Goal: Transaction & Acquisition: Purchase product/service

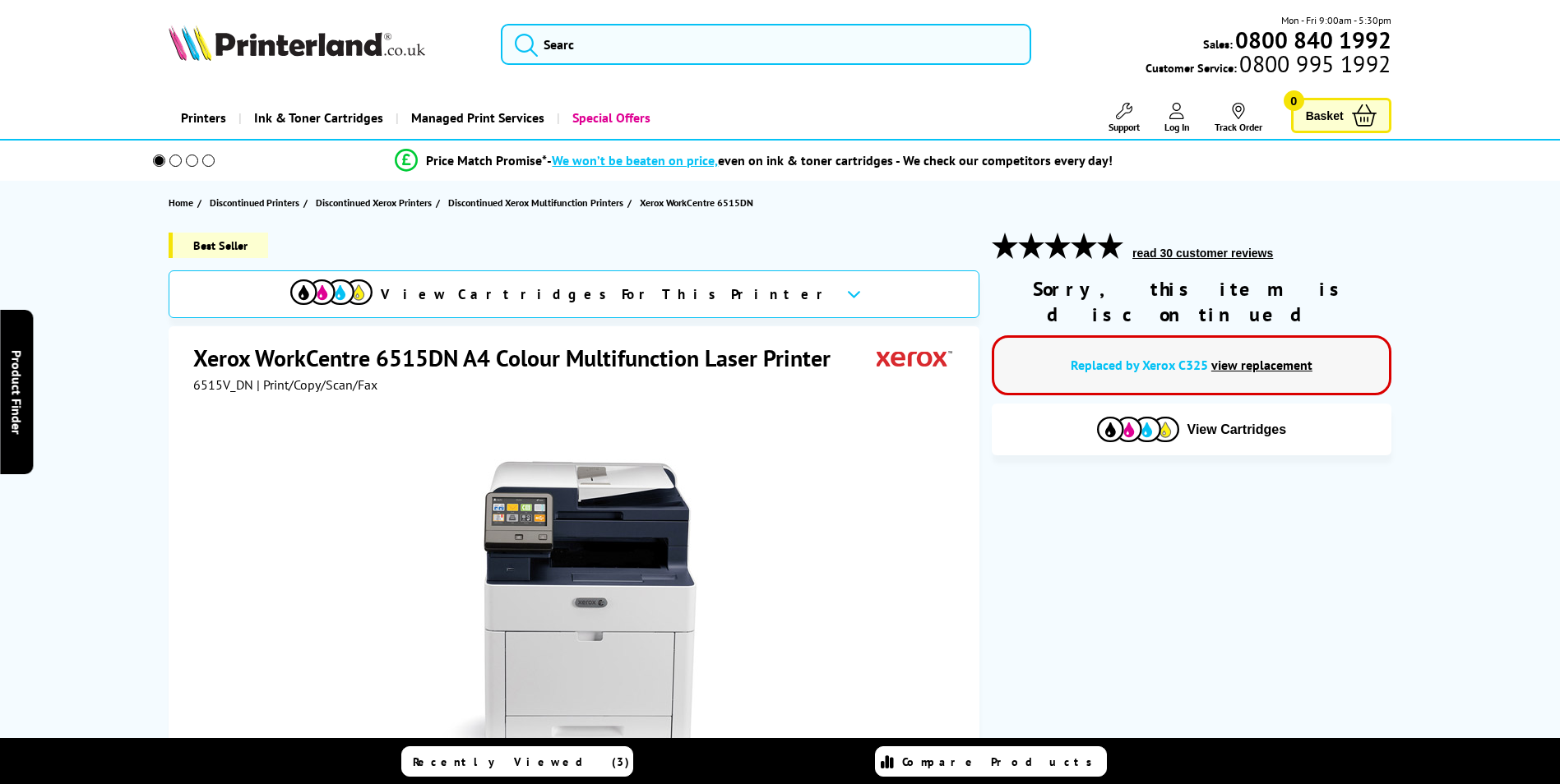
scroll to position [82, 0]
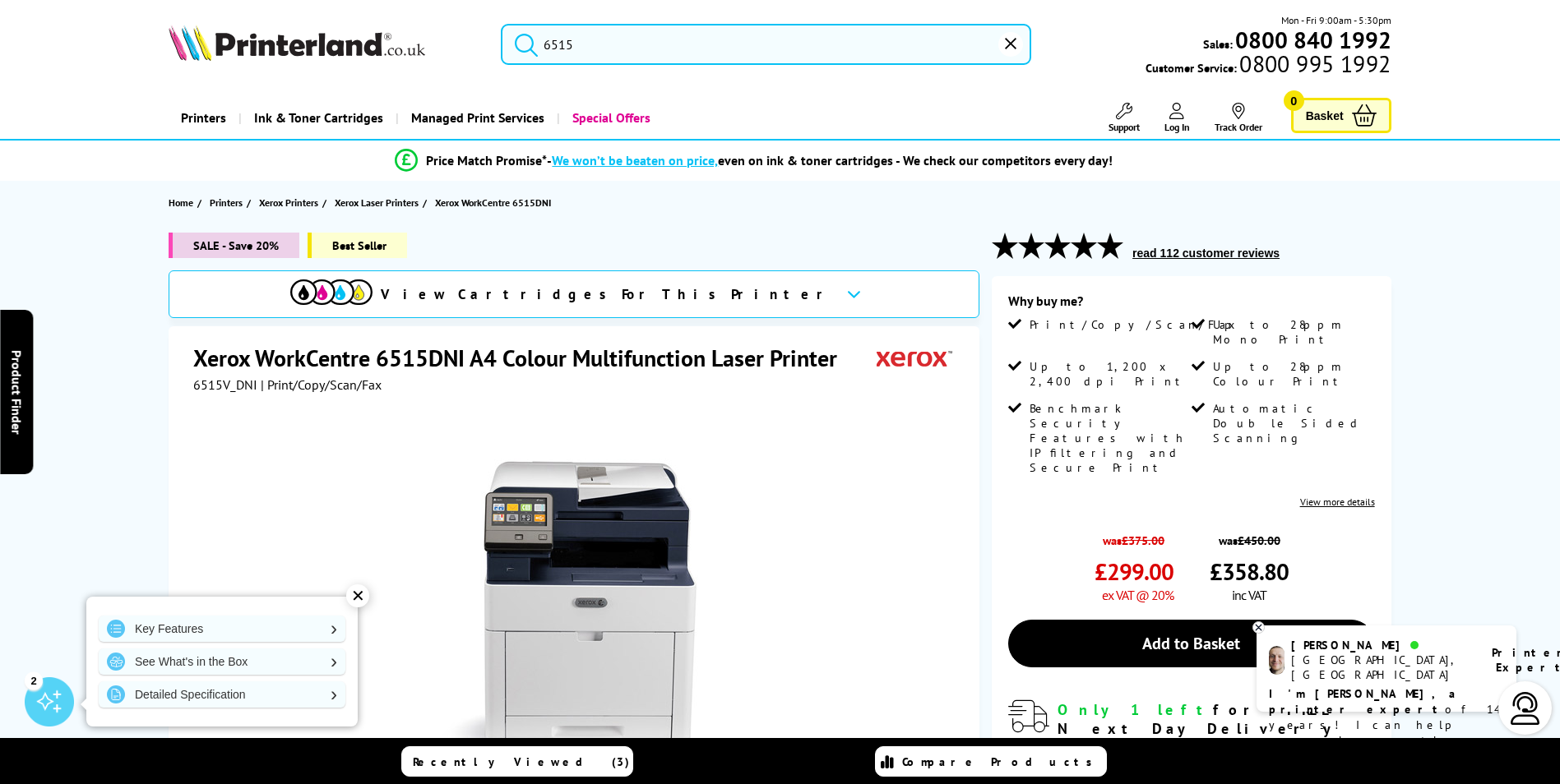
click at [603, 48] on input "6515" at bounding box center [766, 44] width 531 height 41
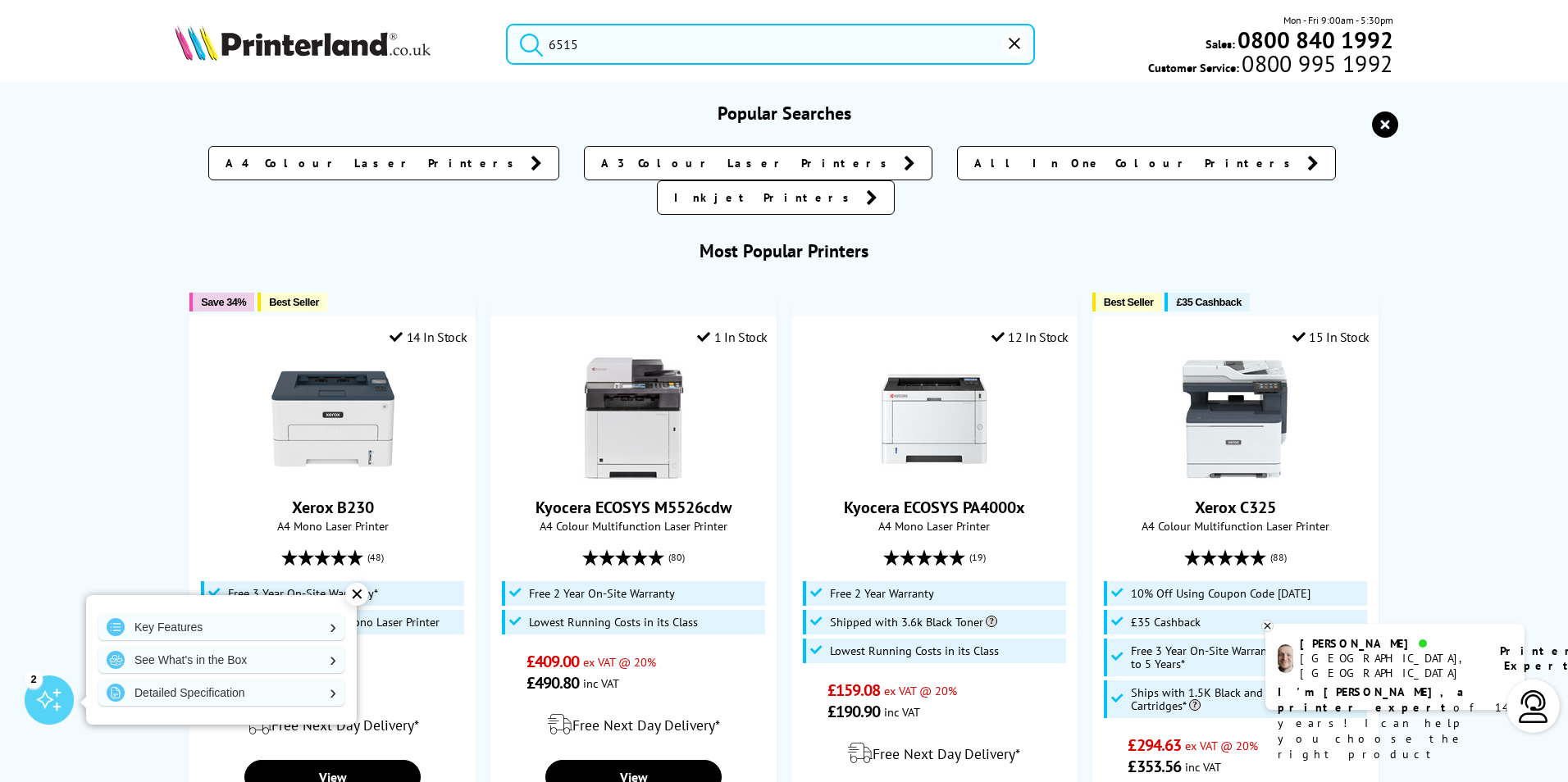
click at [507, 24] on button "submit" at bounding box center [527, 41] width 41 height 36
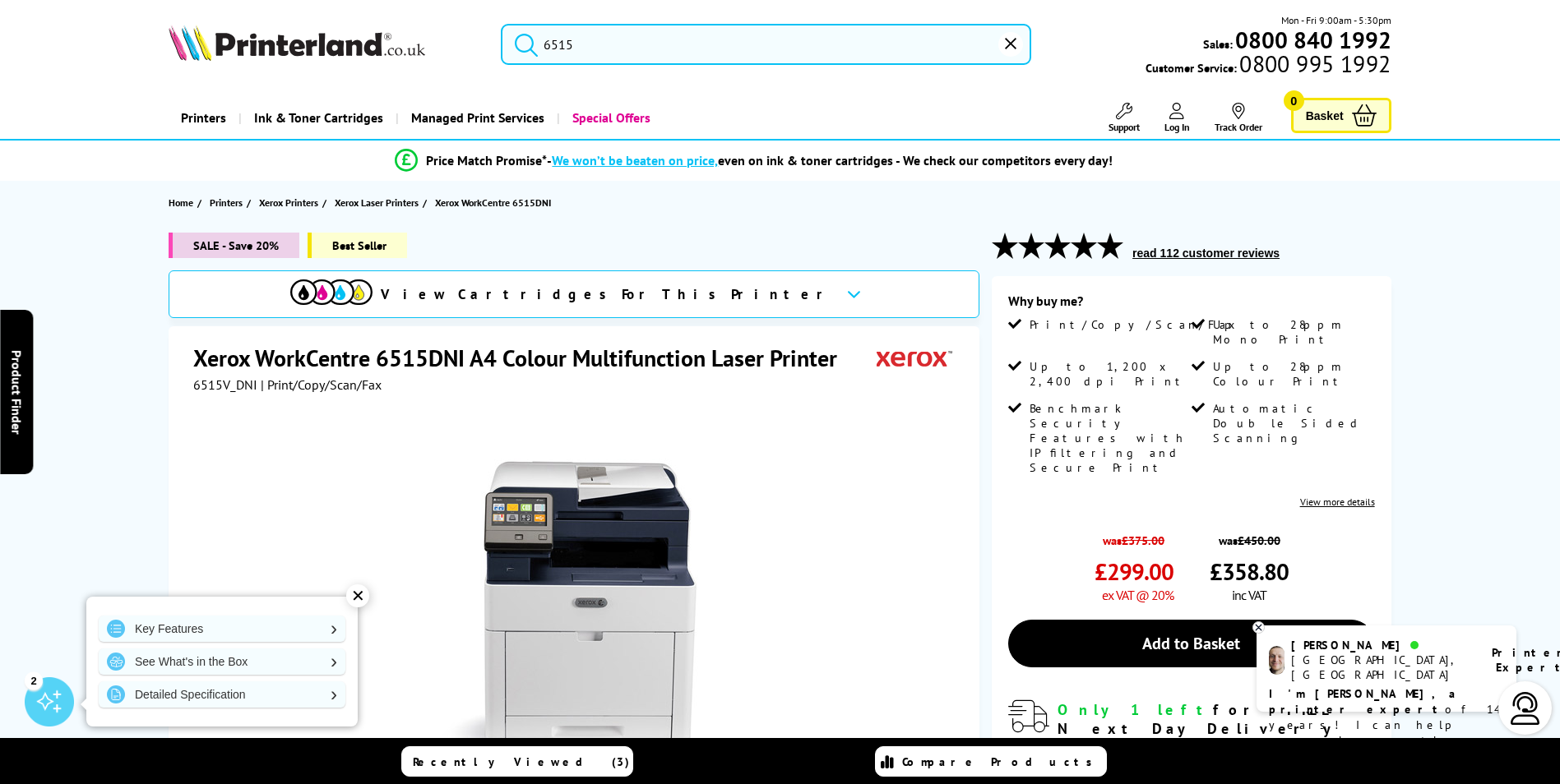
click at [622, 45] on input "6515" at bounding box center [766, 44] width 531 height 41
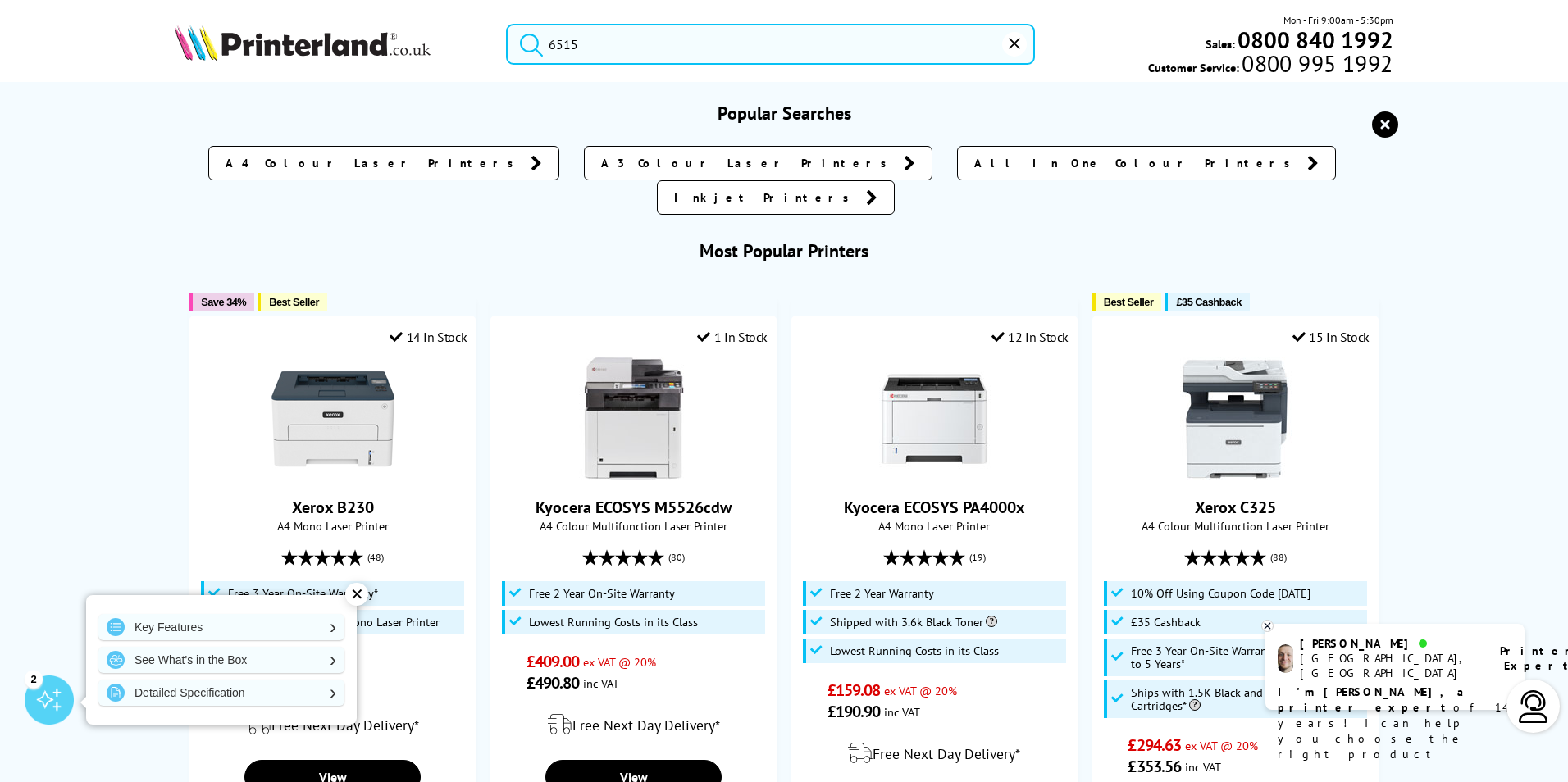
click at [601, 54] on input "6515" at bounding box center [770, 44] width 529 height 41
click at [507, 24] on button "submit" at bounding box center [527, 41] width 41 height 36
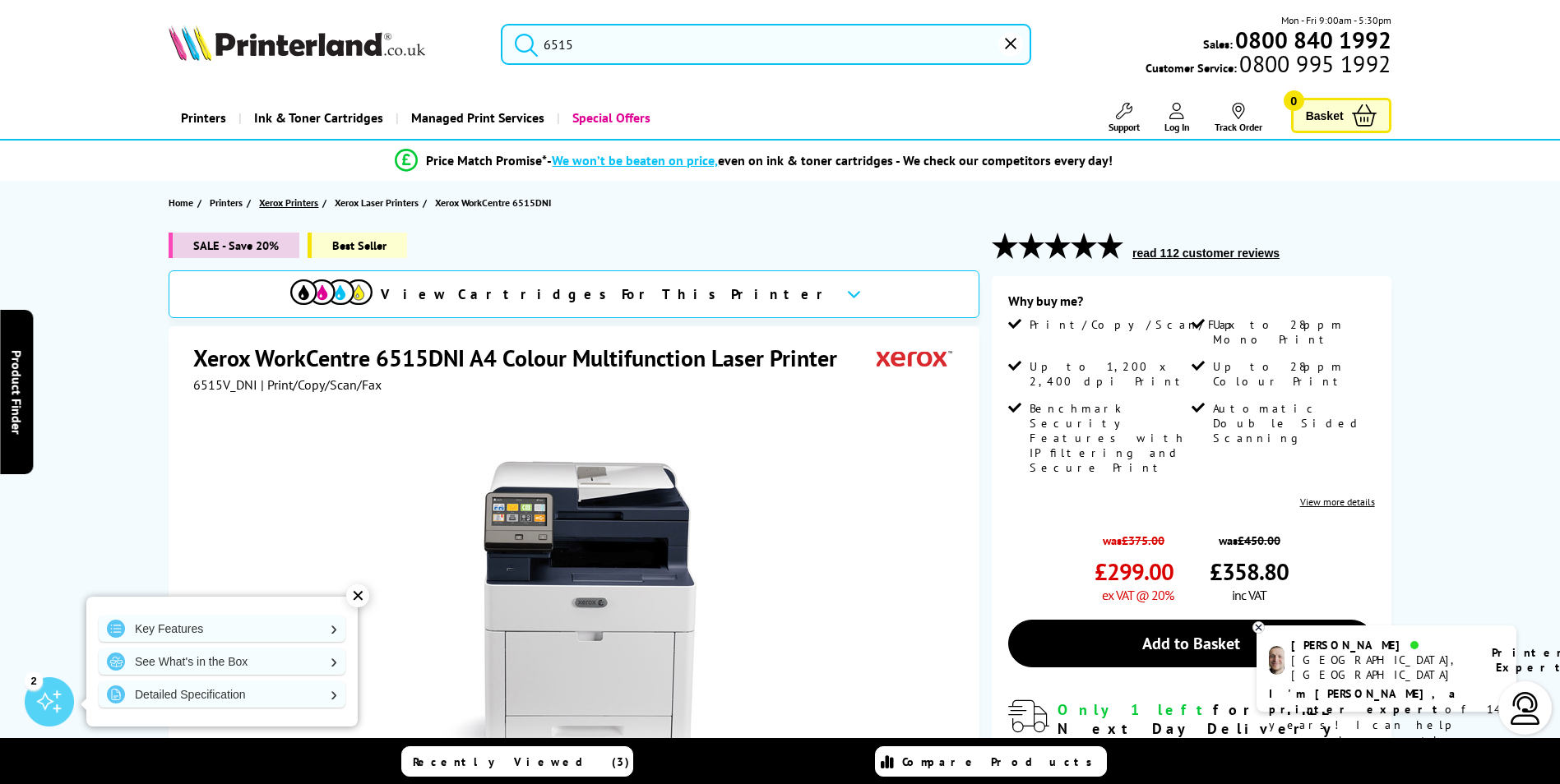
click at [275, 204] on span "Xerox Printers" at bounding box center [288, 202] width 59 height 18
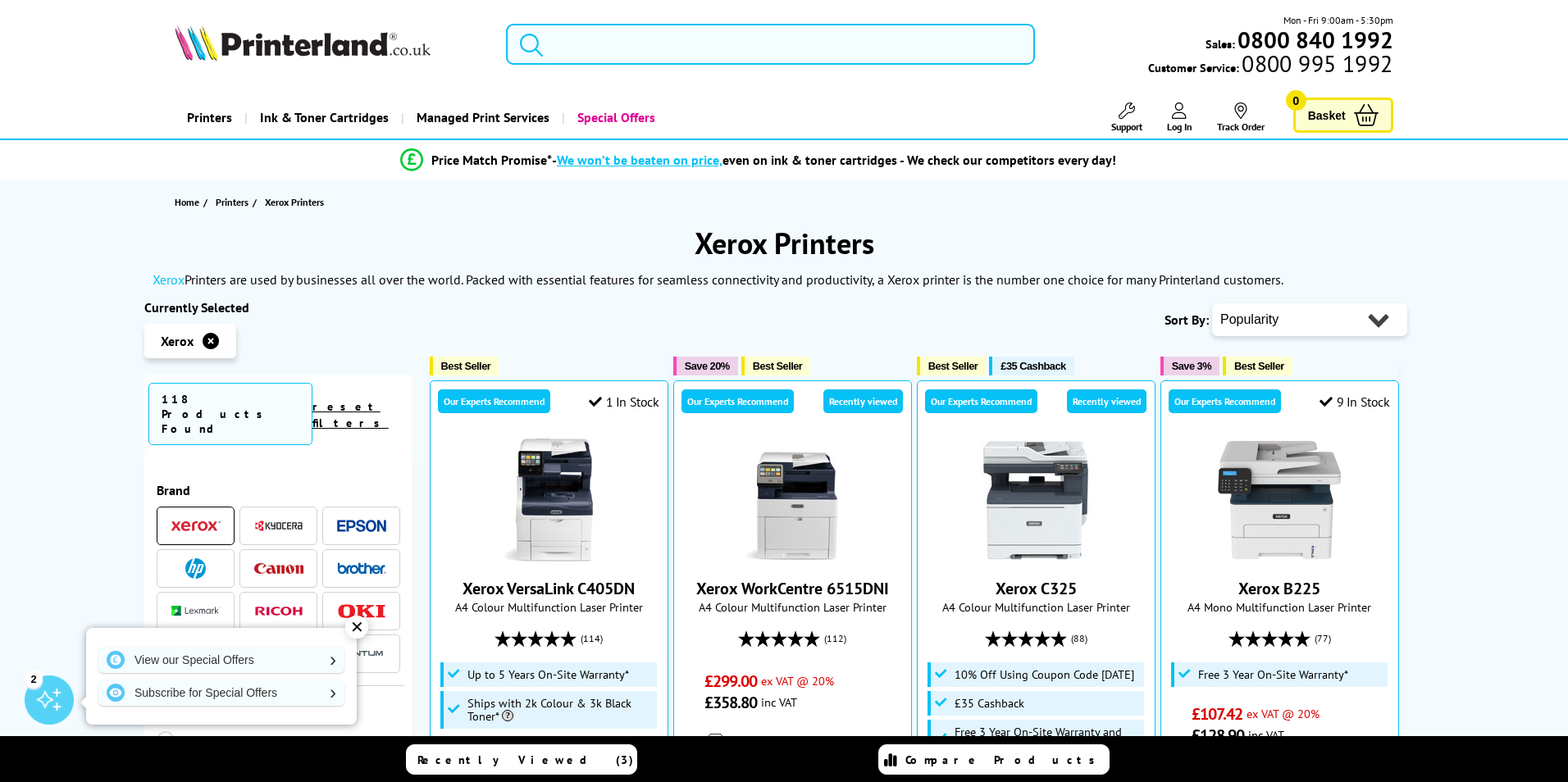
click at [602, 47] on input "search" at bounding box center [770, 44] width 529 height 41
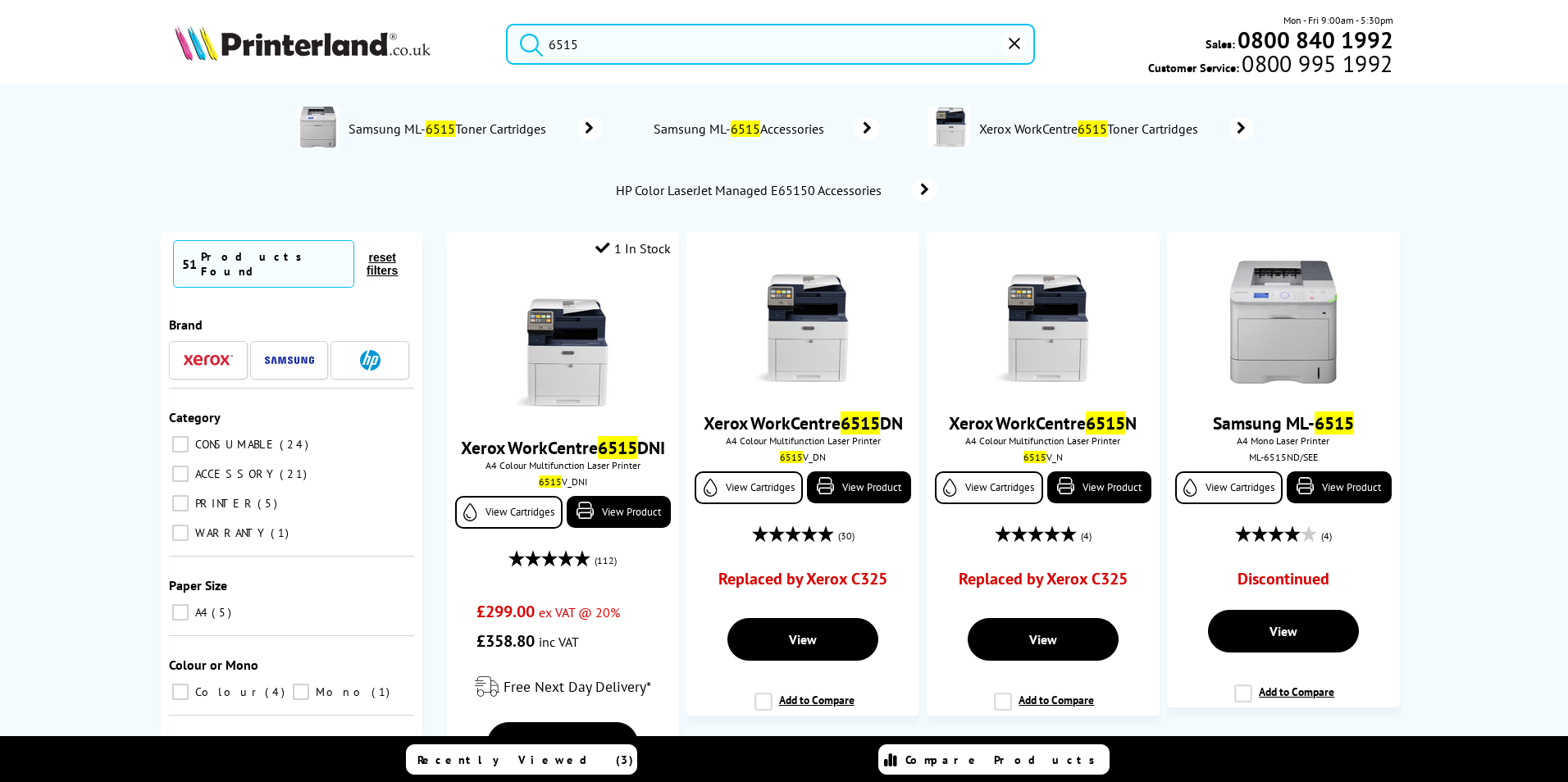
type input "6515"
click at [507, 24] on button "submit" at bounding box center [527, 41] width 41 height 36
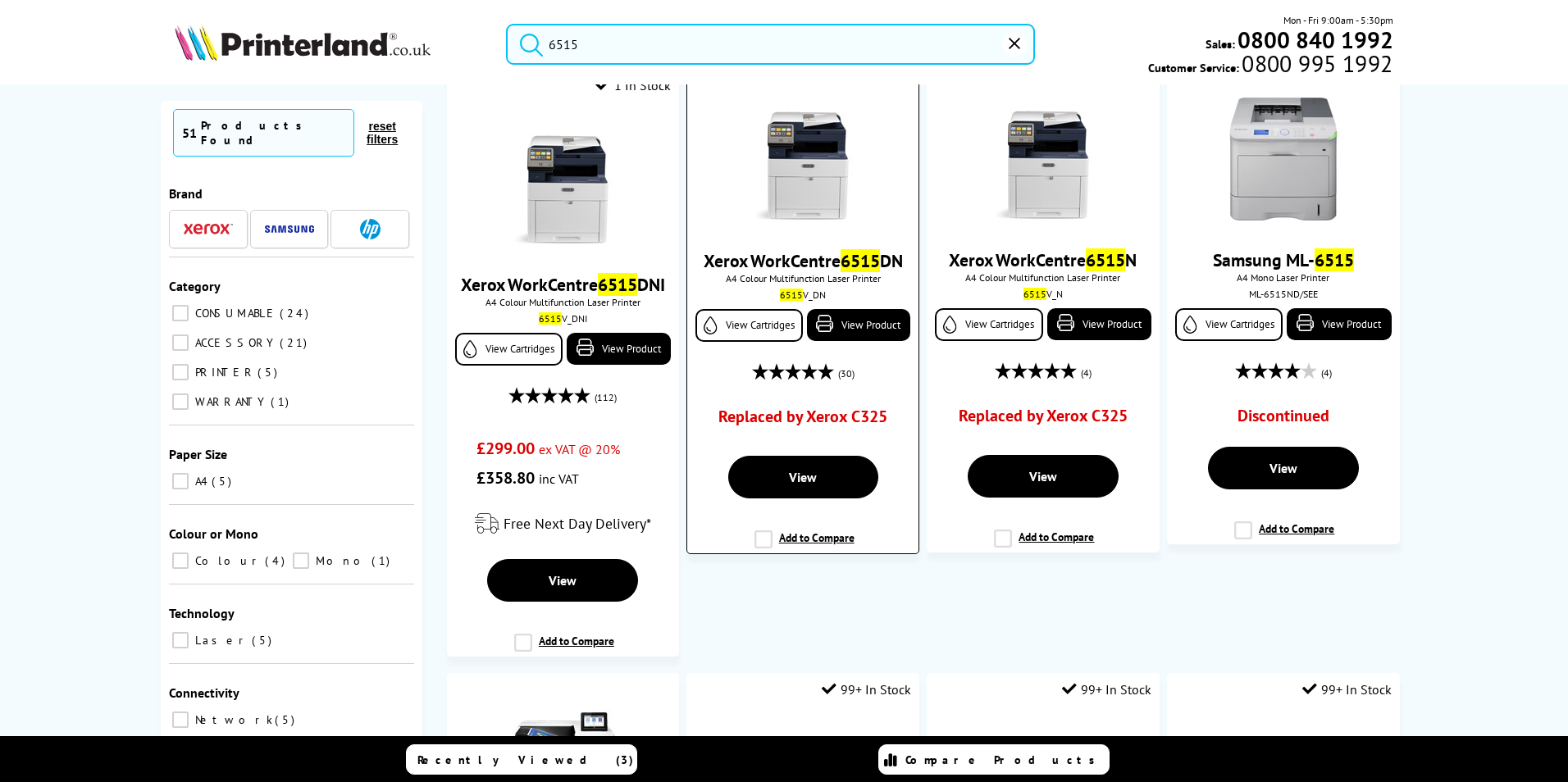
scroll to position [82, 0]
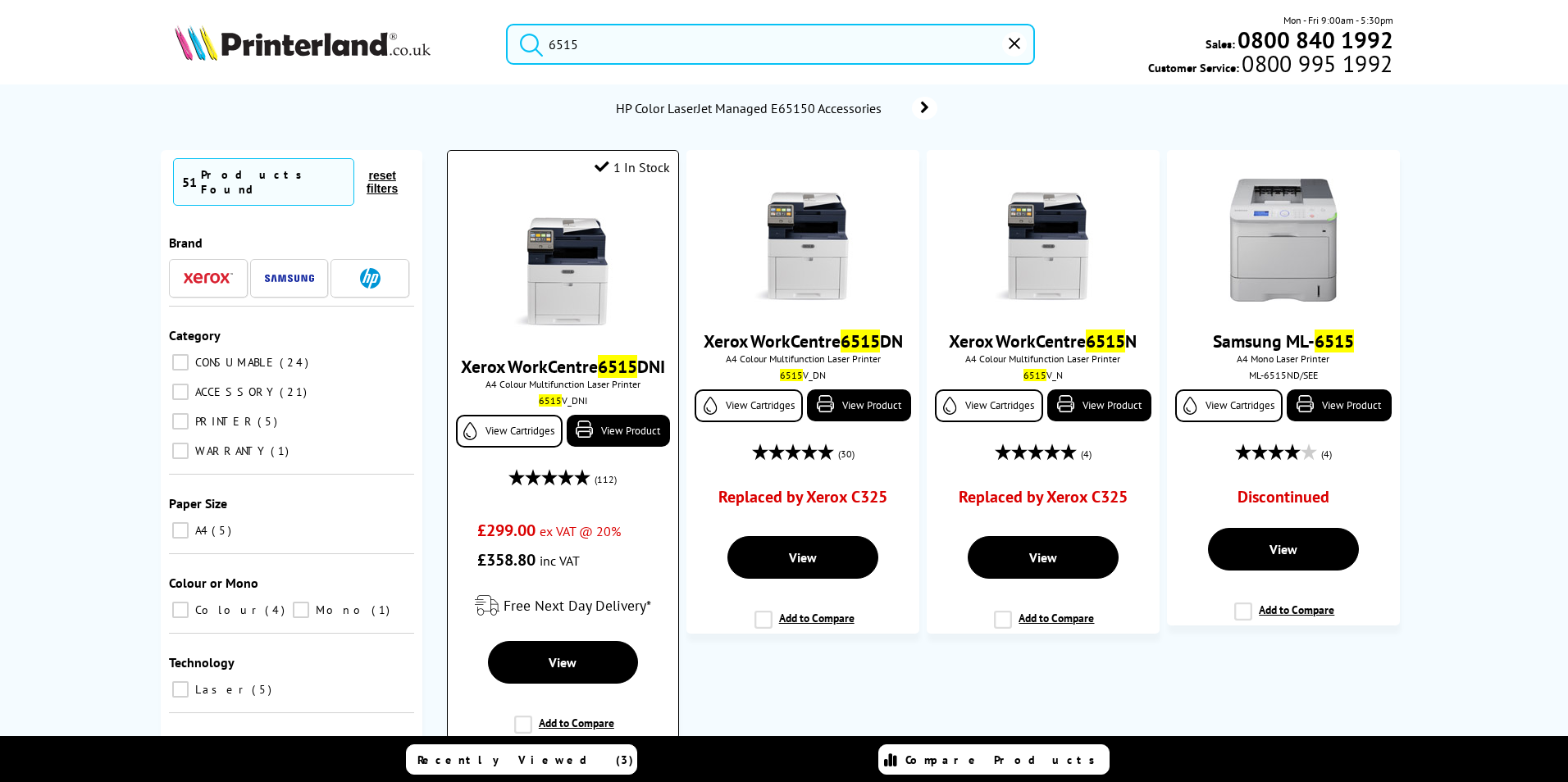
click at [569, 331] on div "Xerox WorkCentre 6515 DNI A4 Colour Multifunction Laser Printer 6515 V_DNI View…" at bounding box center [563, 381] width 214 height 387
click at [583, 281] on img at bounding box center [563, 266] width 123 height 123
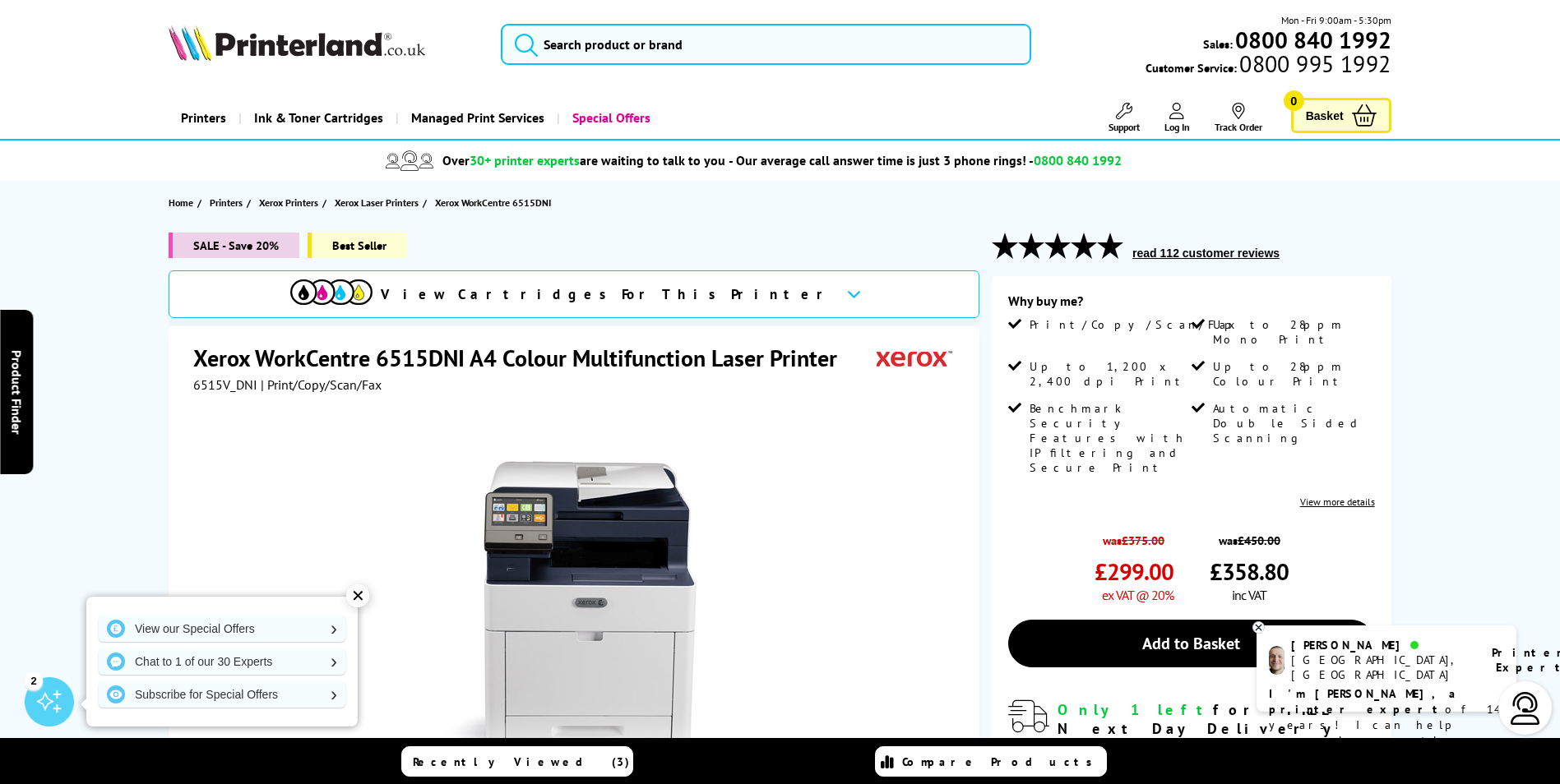
scroll to position [82, 0]
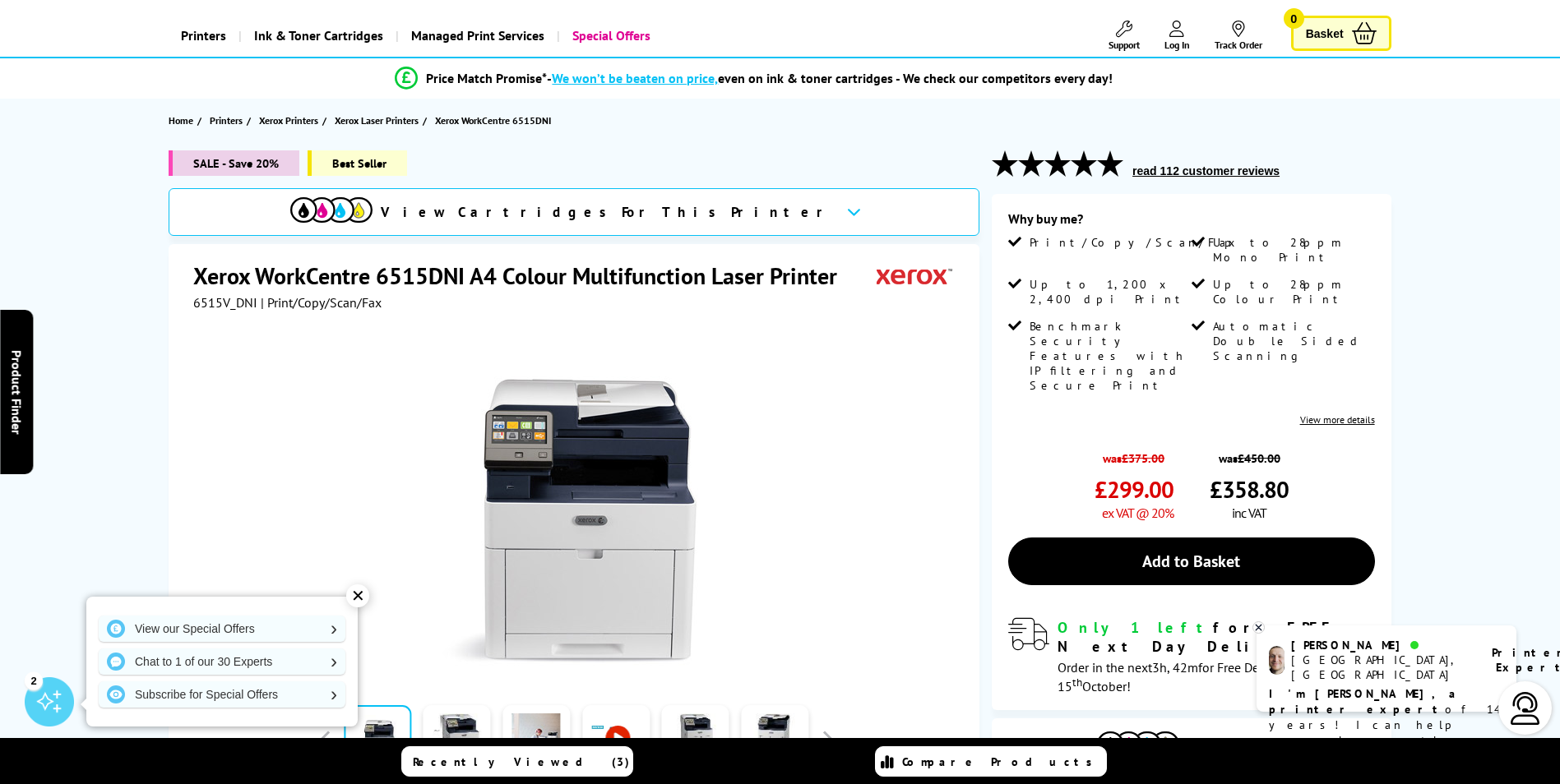
click at [700, 215] on span "View Cartridges For This Printer" at bounding box center [607, 212] width 453 height 18
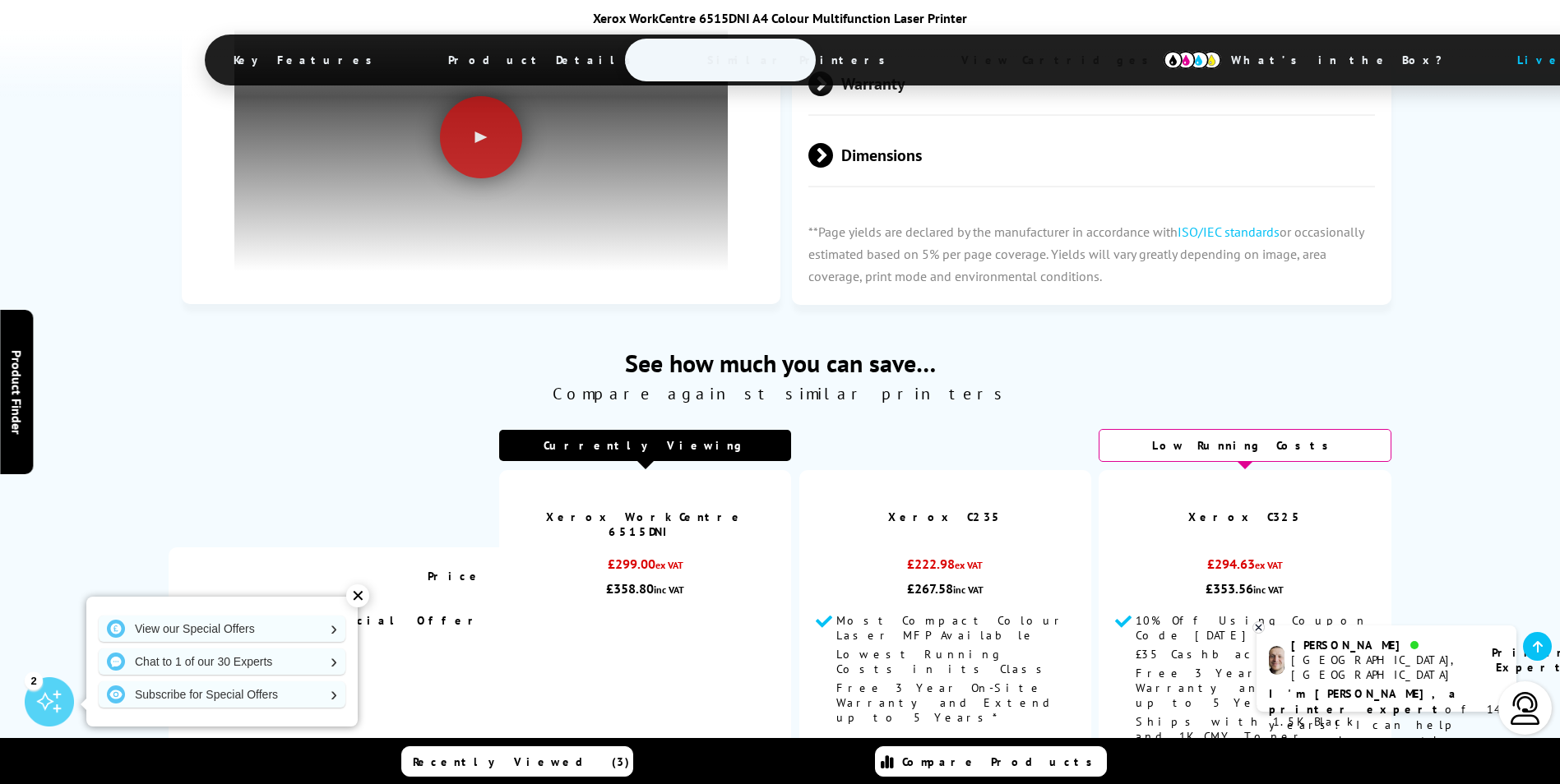
scroll to position [4707, 0]
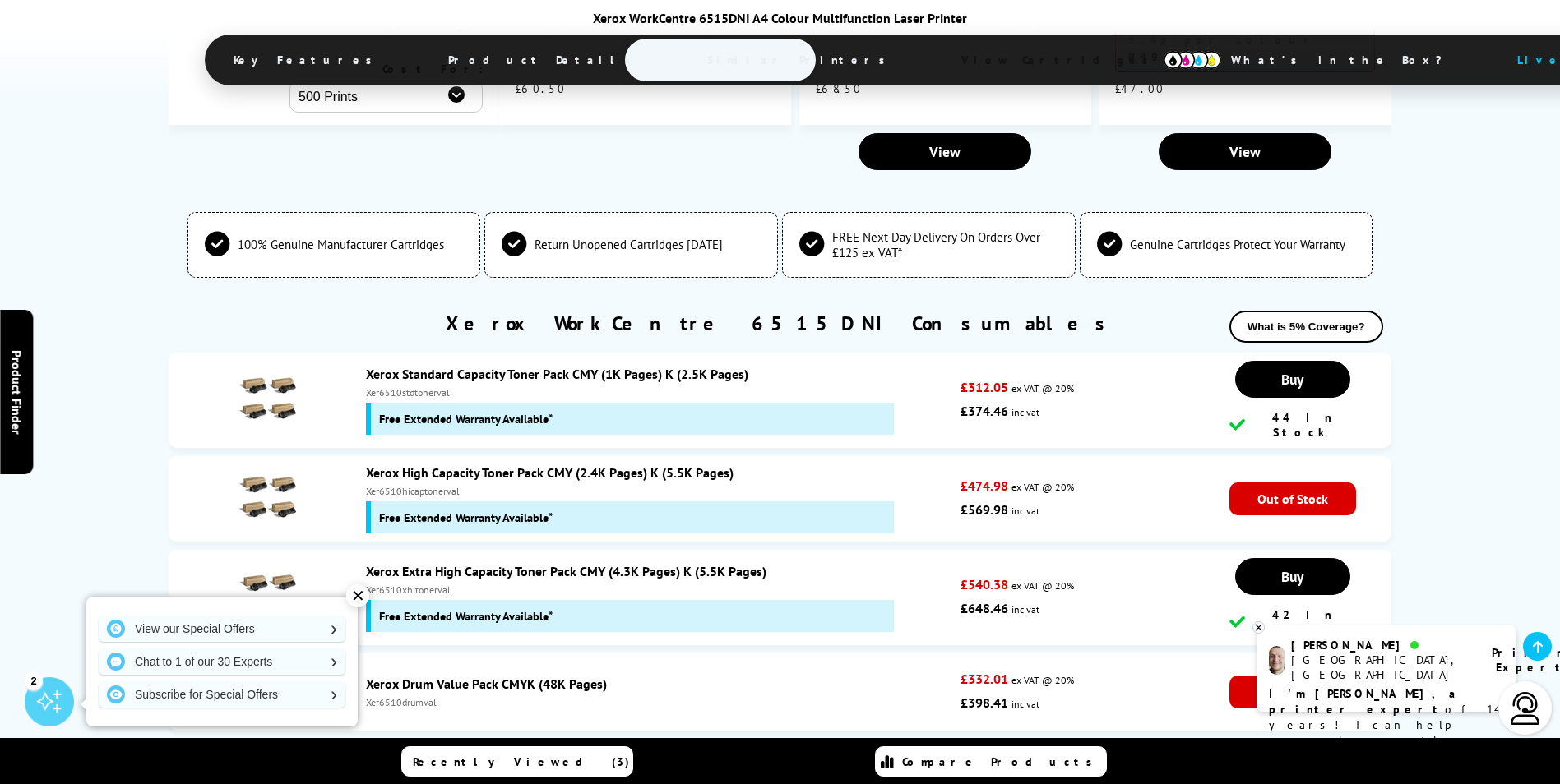
click at [256, 370] on img at bounding box center [267, 398] width 57 height 57
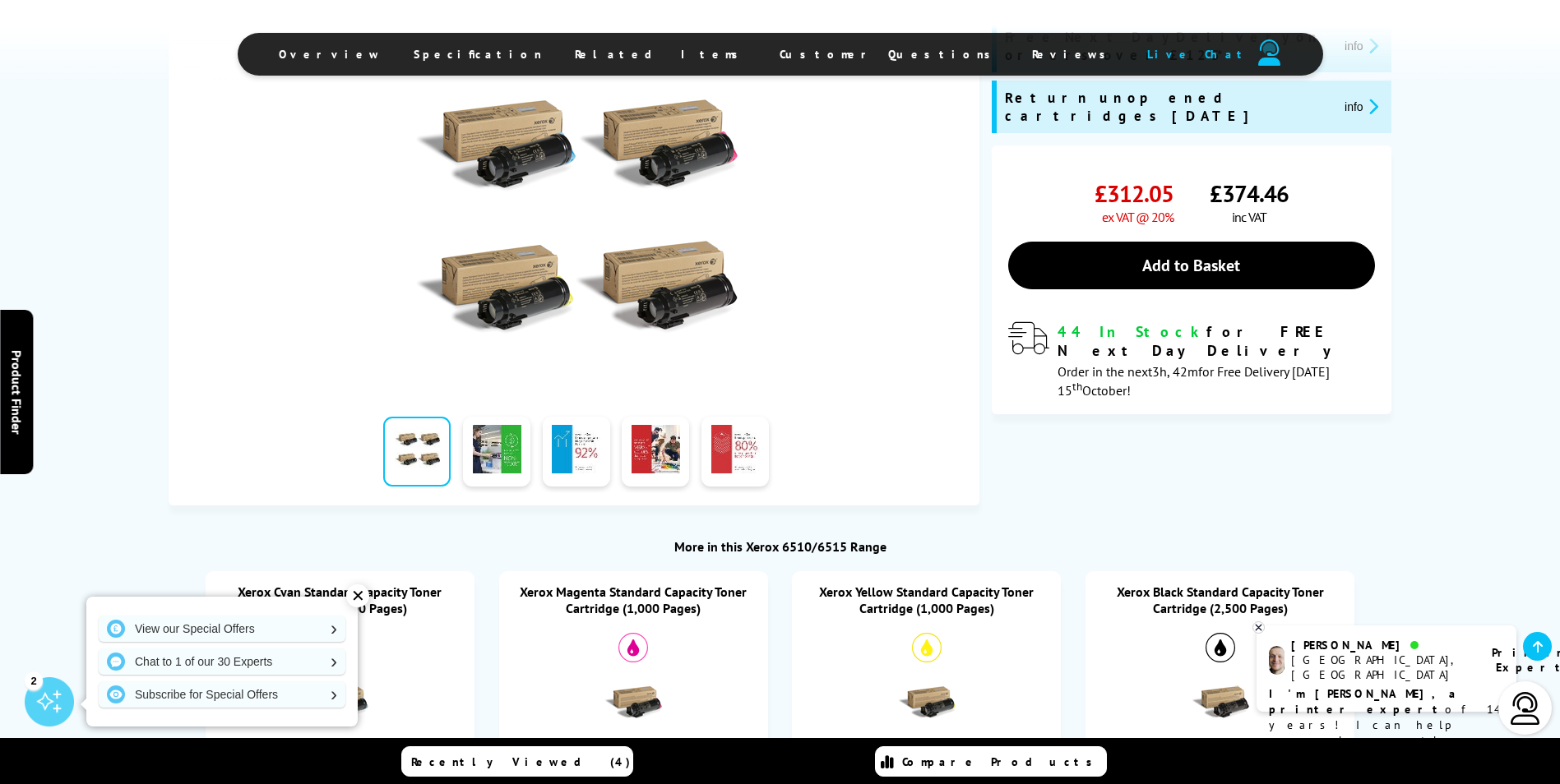
scroll to position [329, 0]
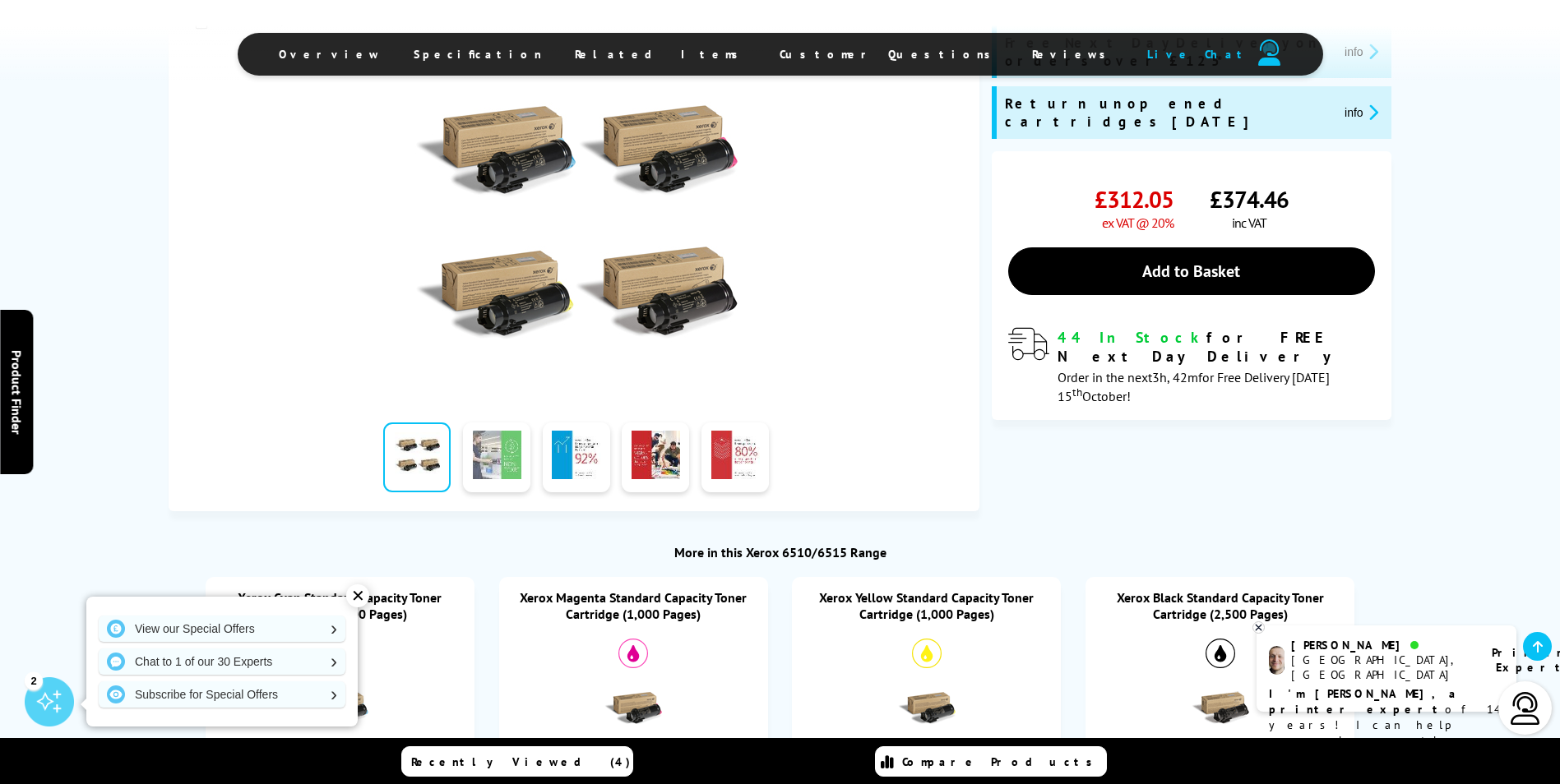
click at [496, 478] on link at bounding box center [497, 457] width 68 height 70
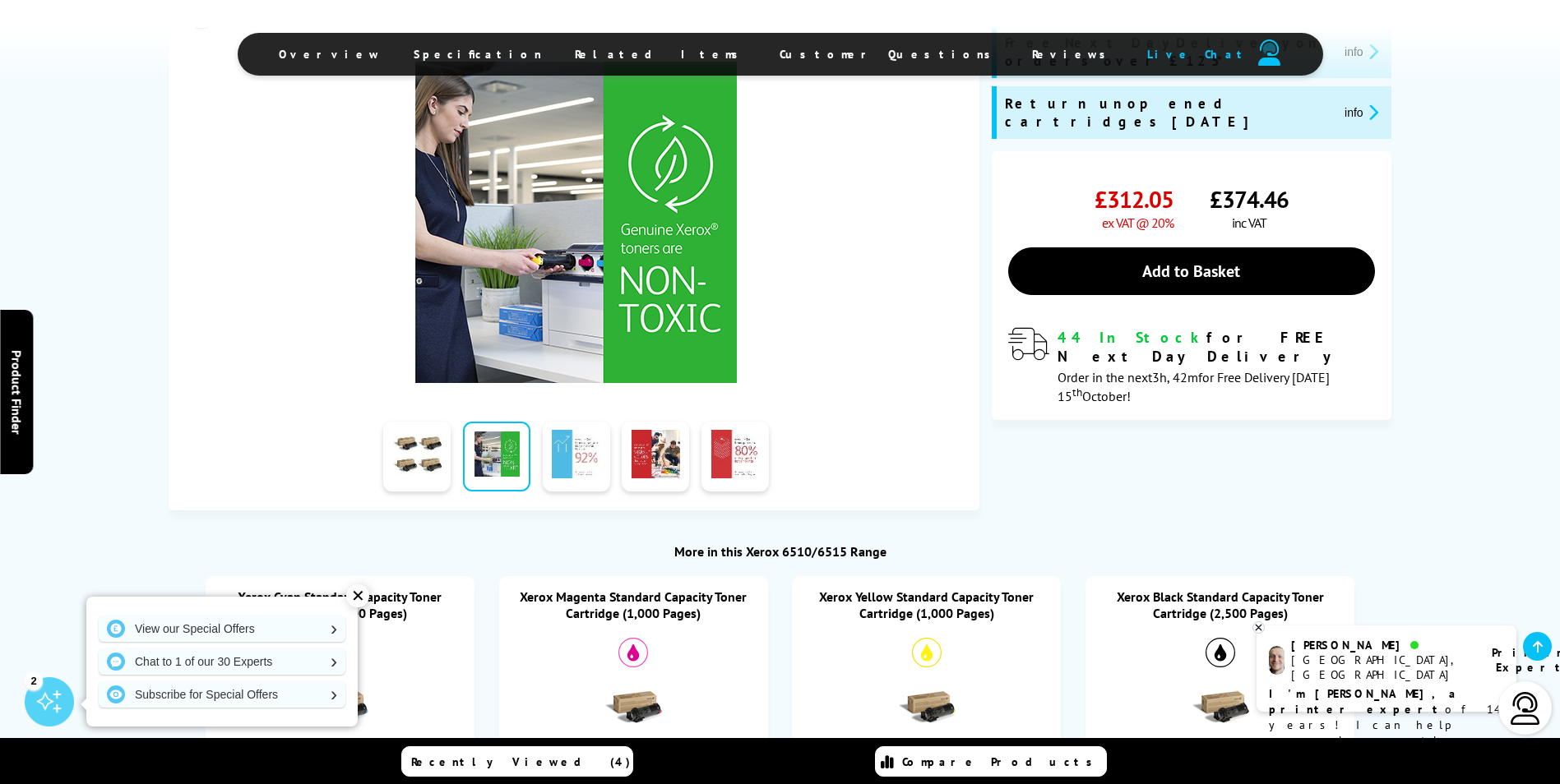
click at [574, 476] on link at bounding box center [577, 456] width 68 height 70
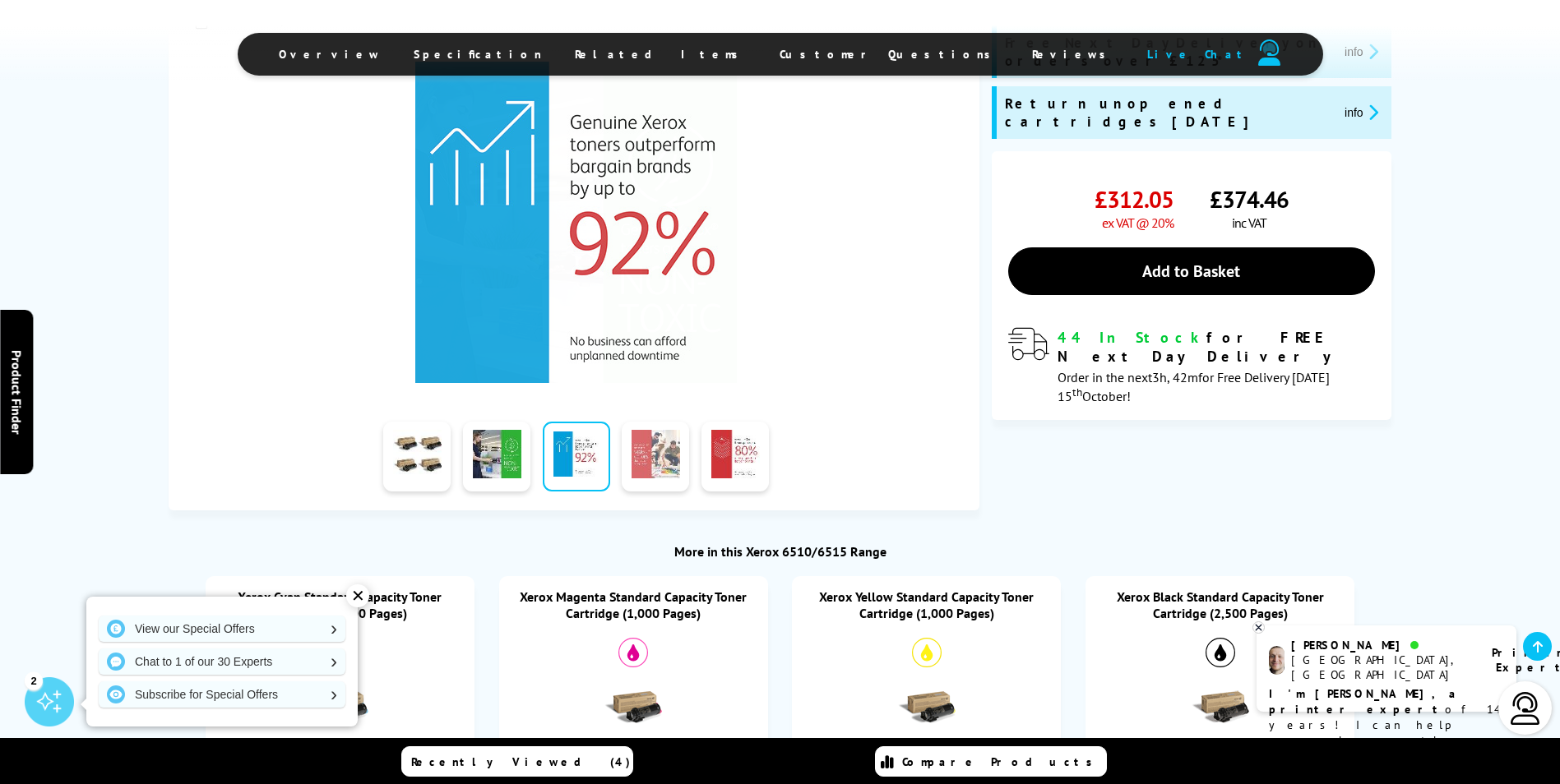
click at [654, 474] on link at bounding box center [655, 456] width 68 height 70
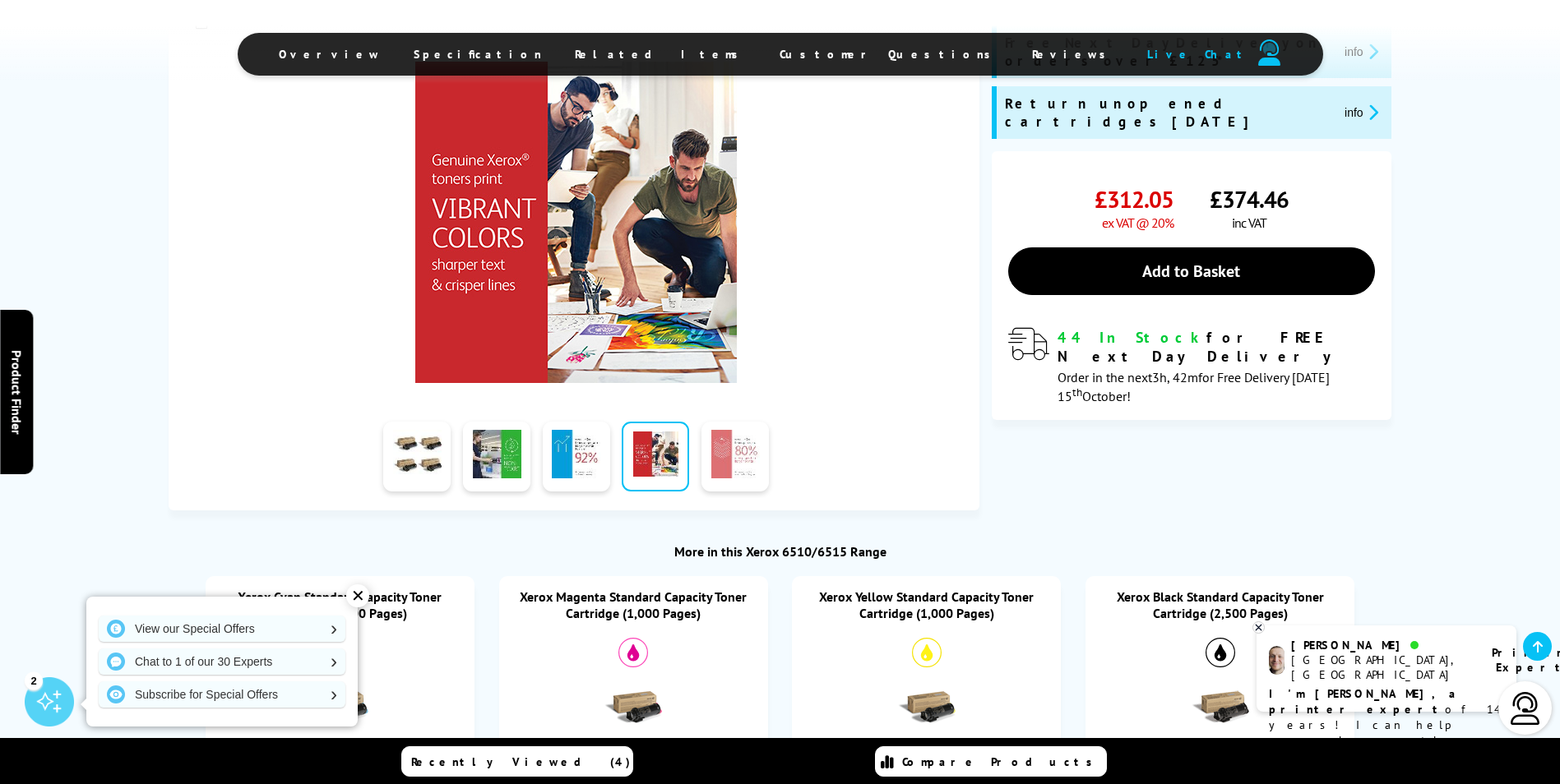
click at [732, 468] on link at bounding box center [735, 456] width 68 height 70
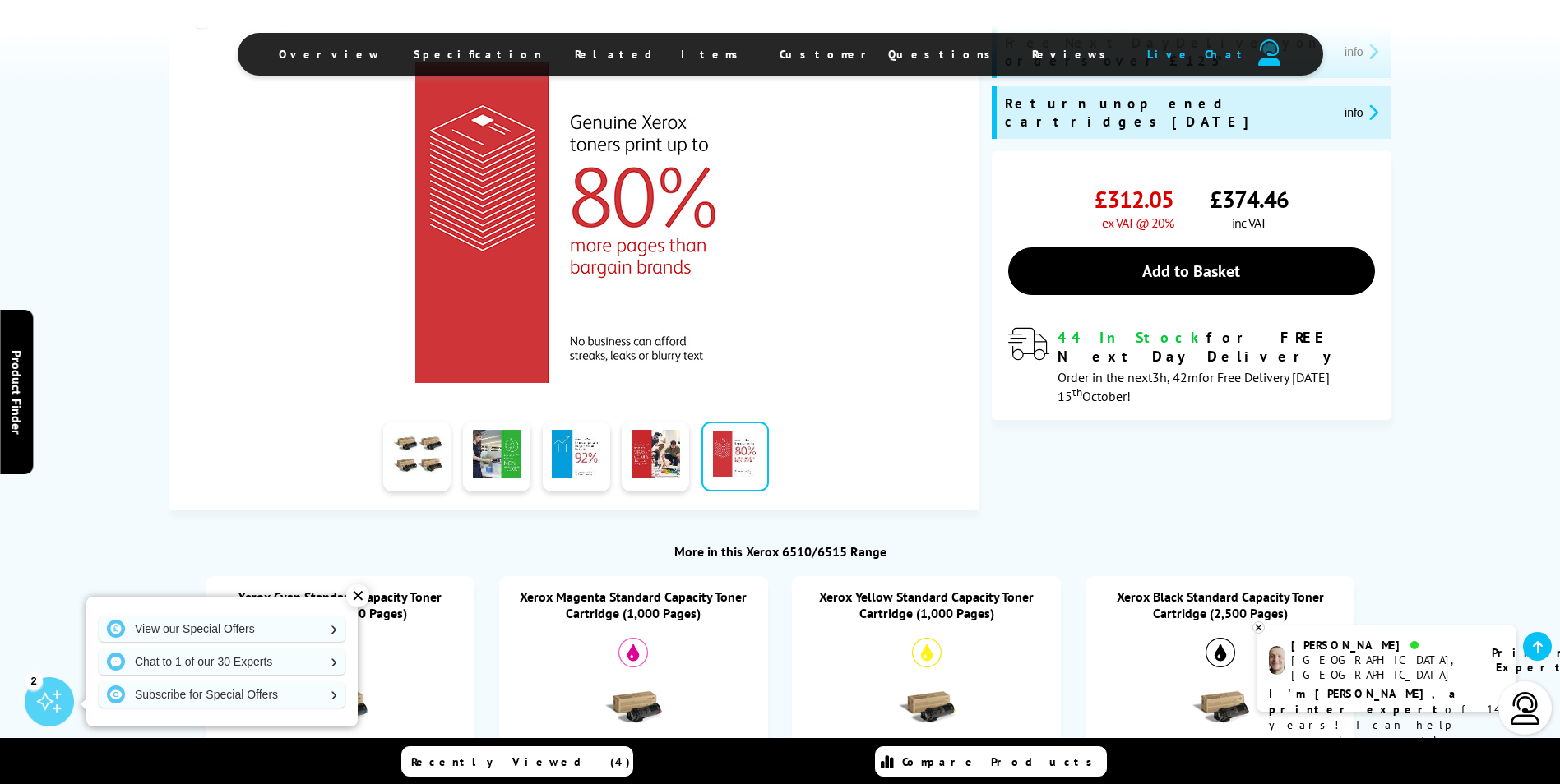
scroll to position [657, 0]
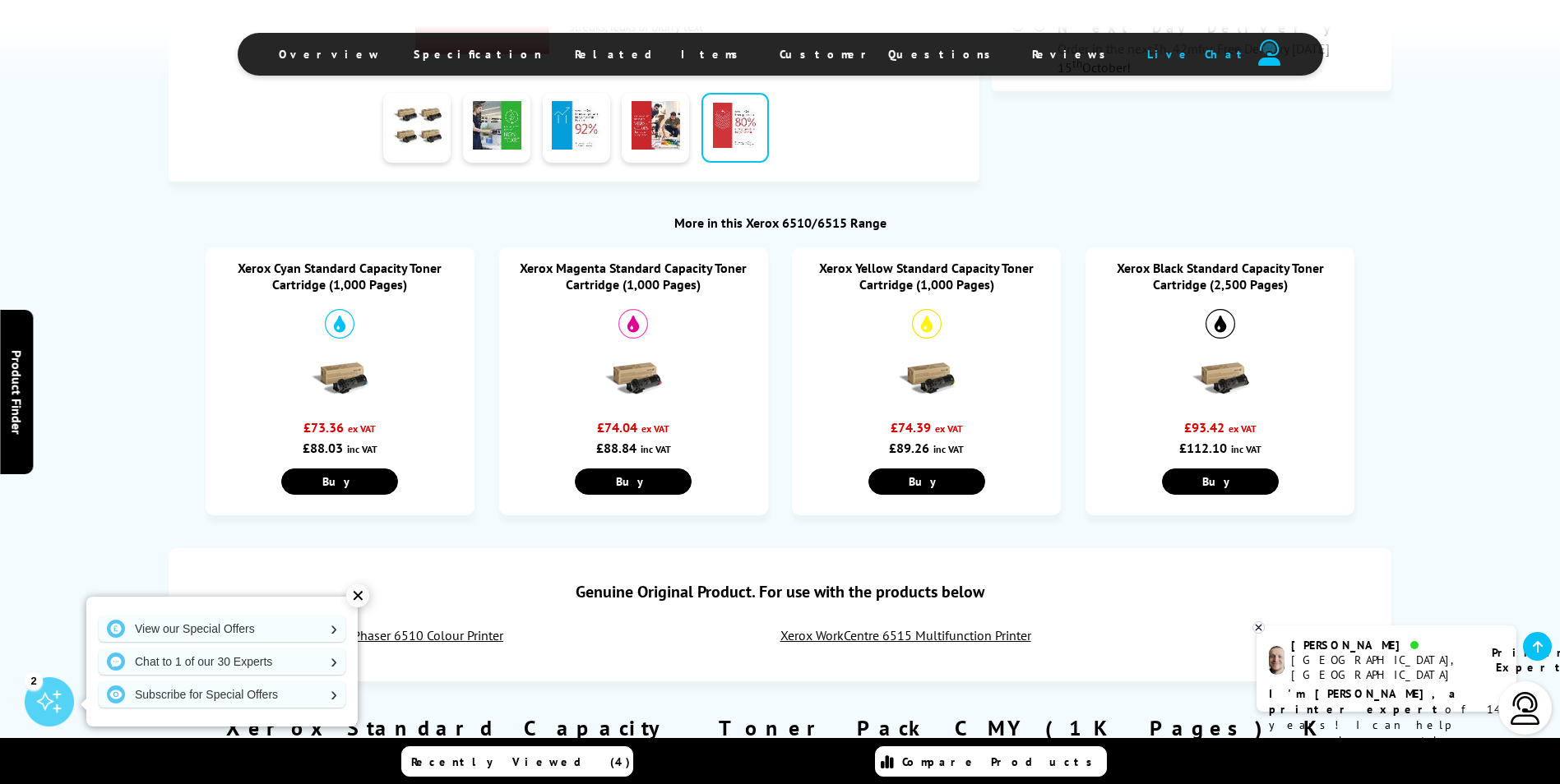
click at [872, 266] on link "Xerox Yellow Standard Capacity Toner Cartridge (1,000 Pages)" at bounding box center [926, 275] width 215 height 33
